Goal: Transaction & Acquisition: Purchase product/service

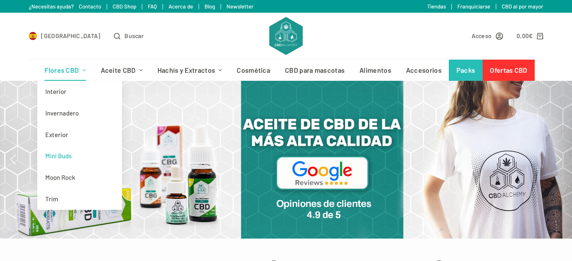
click at [61, 159] on link "Mini Buds" at bounding box center [79, 156] width 85 height 22
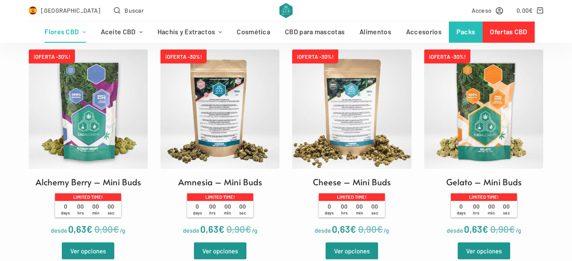
scroll to position [287, 0]
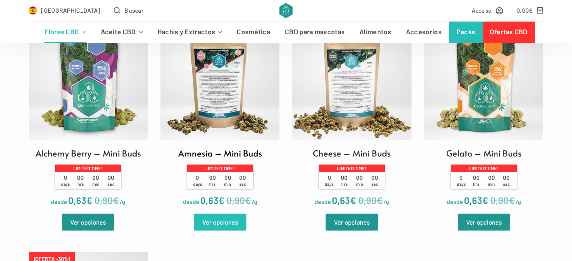
click at [221, 224] on link "Ver opciones" at bounding box center [220, 222] width 52 height 17
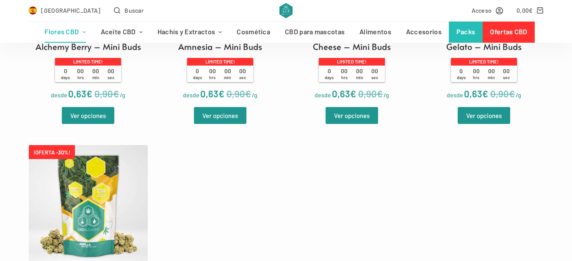
scroll to position [0, 0]
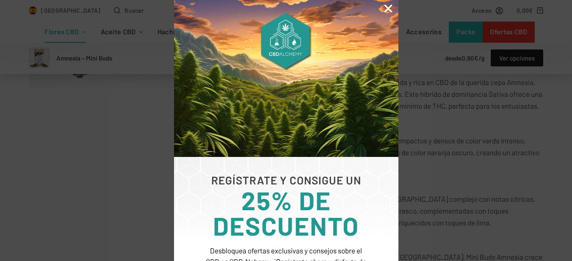
scroll to position [279, 0]
click at [387, 11] on icon "Close" at bounding box center [388, 8] width 11 height 11
